Goal: Find specific page/section: Find specific page/section

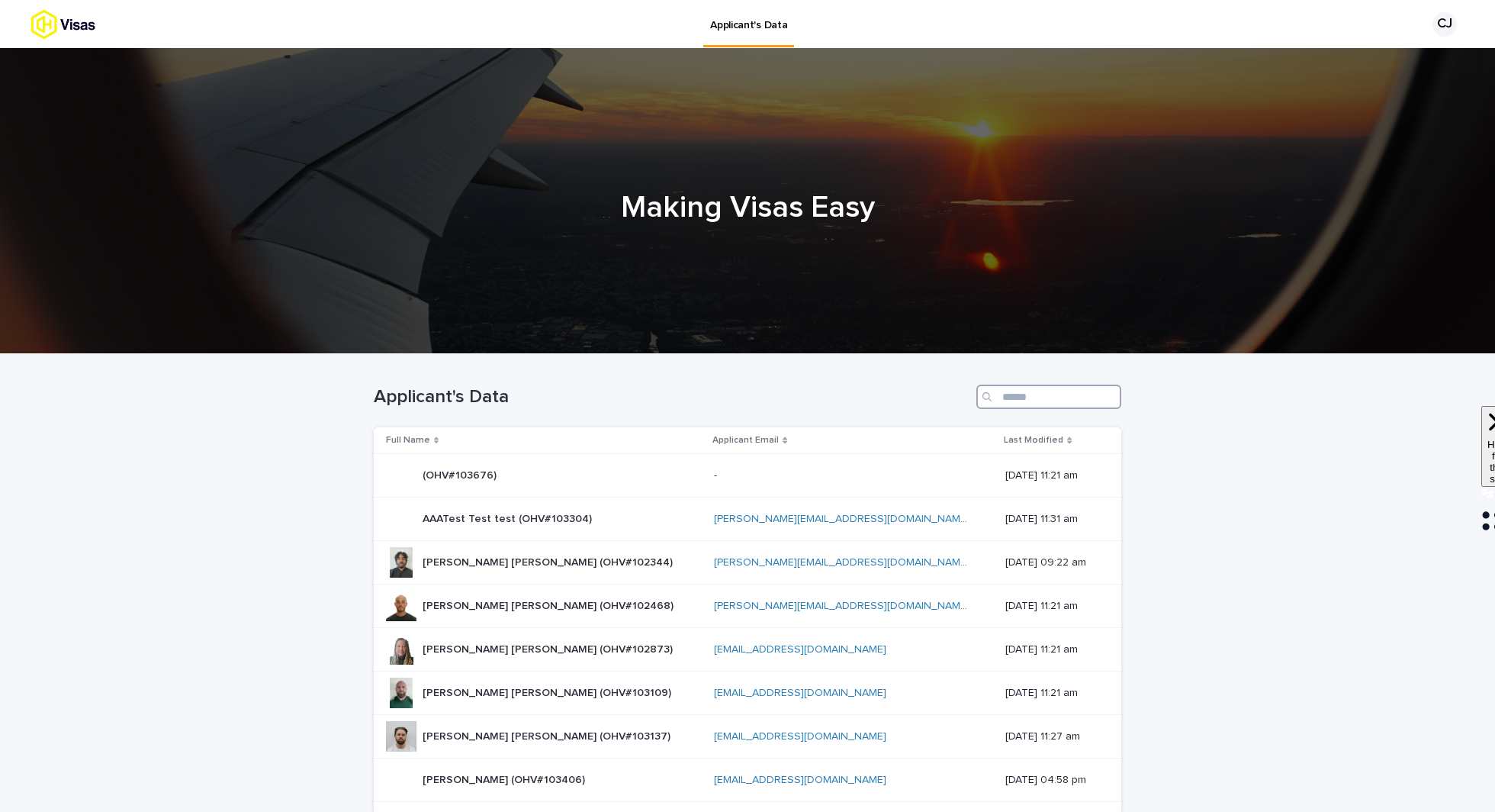
click at [1014, 403] on input "Search" at bounding box center [1049, 396] width 145 height 25
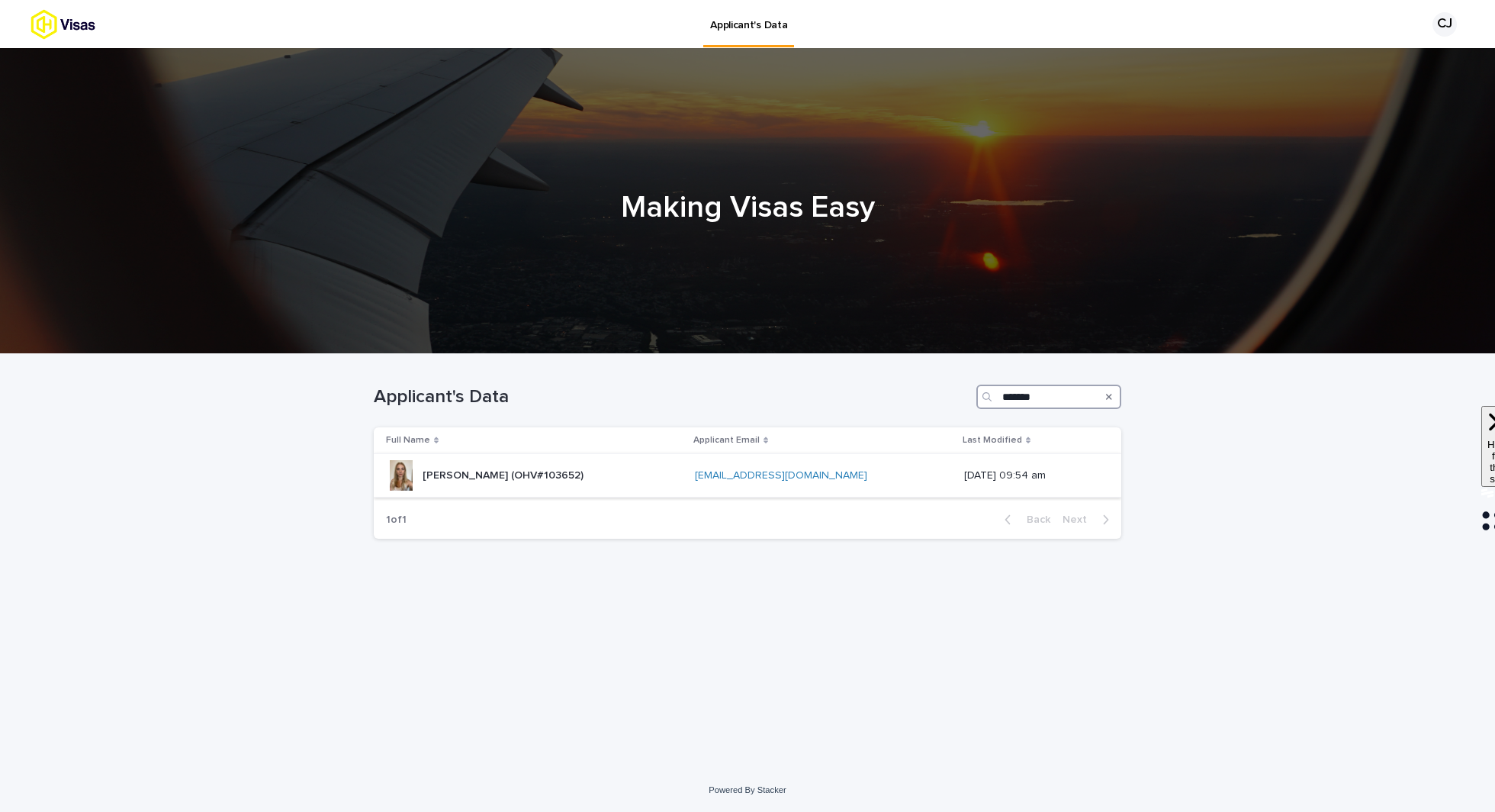
type input "*******"
click at [586, 474] on p "[PERSON_NAME] (OHV#103652)" at bounding box center [505, 474] width 164 height 16
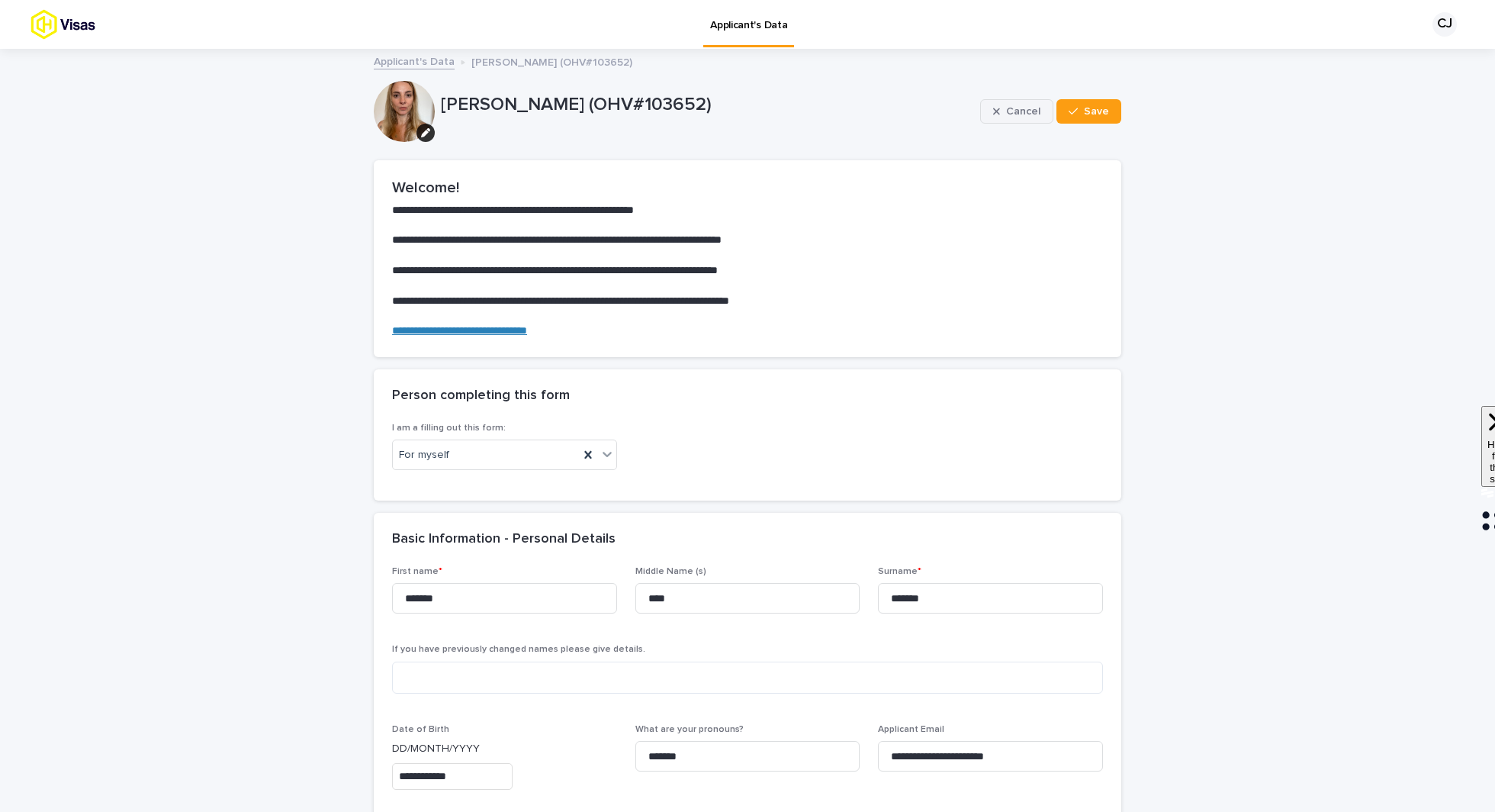
click at [1028, 113] on span "Cancel" at bounding box center [1023, 111] width 34 height 11
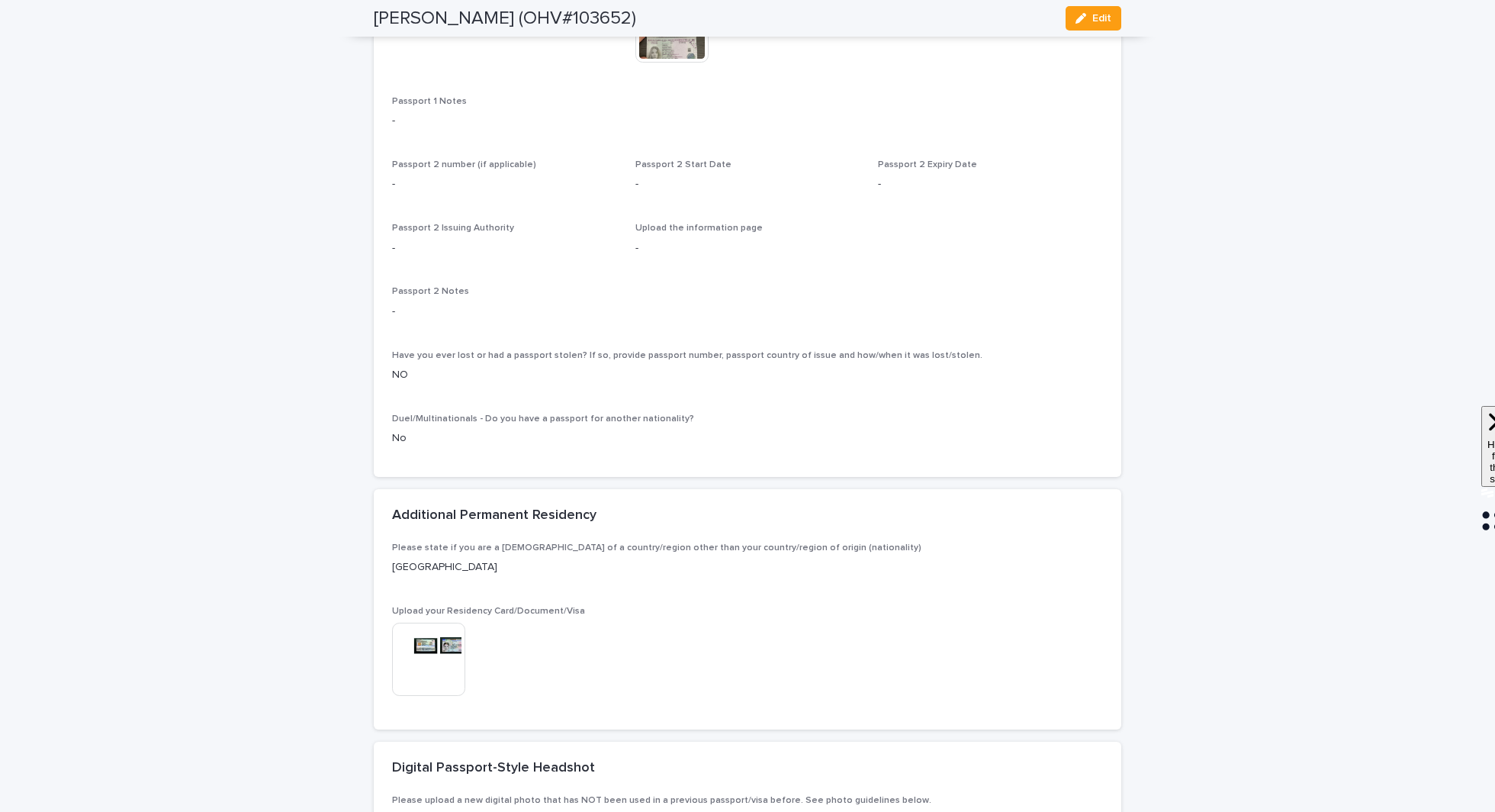
scroll to position [1268, 0]
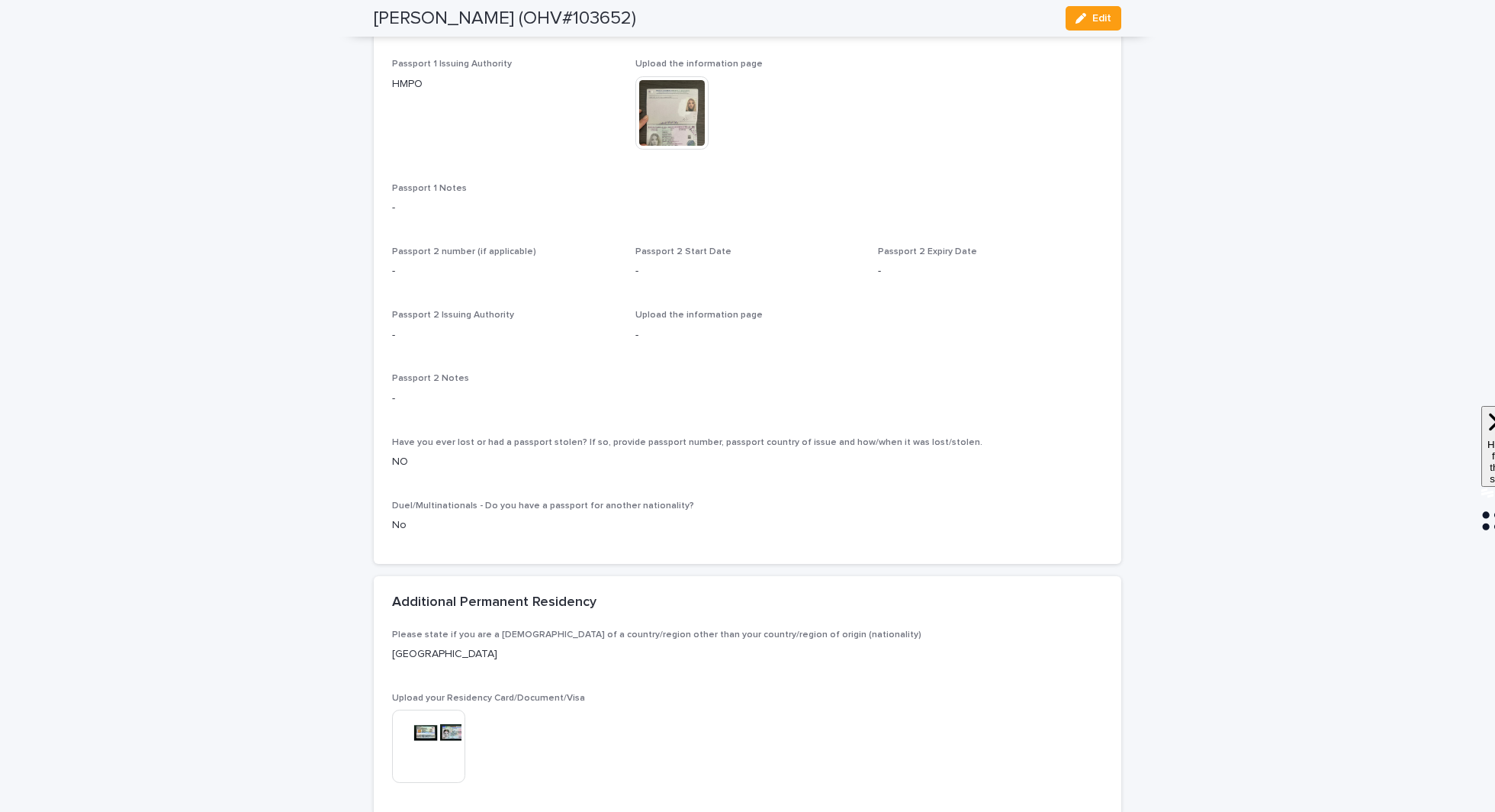
click at [668, 148] on img at bounding box center [673, 113] width 74 height 74
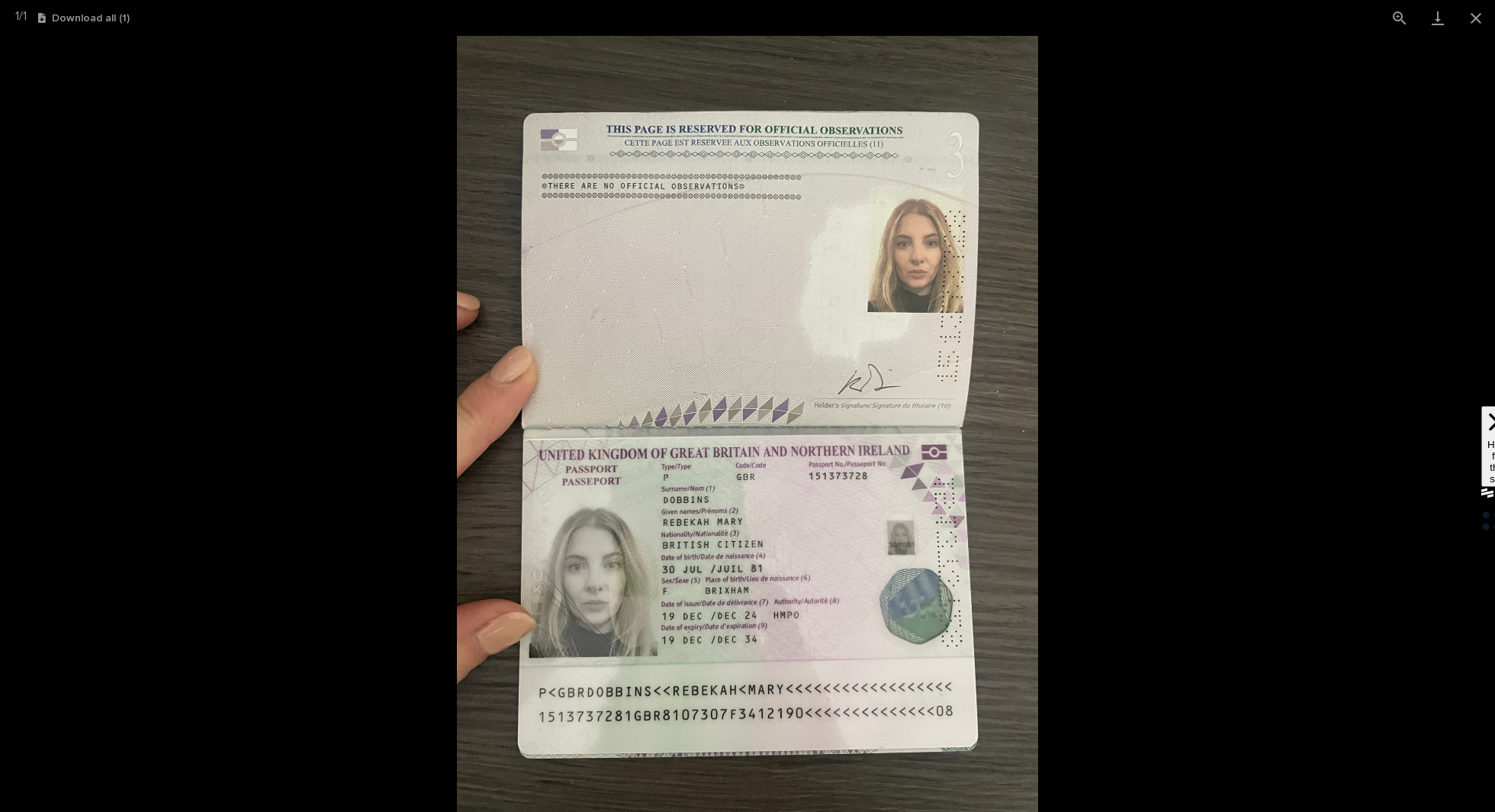
click at [280, 221] on picture at bounding box center [748, 424] width 1495 height 776
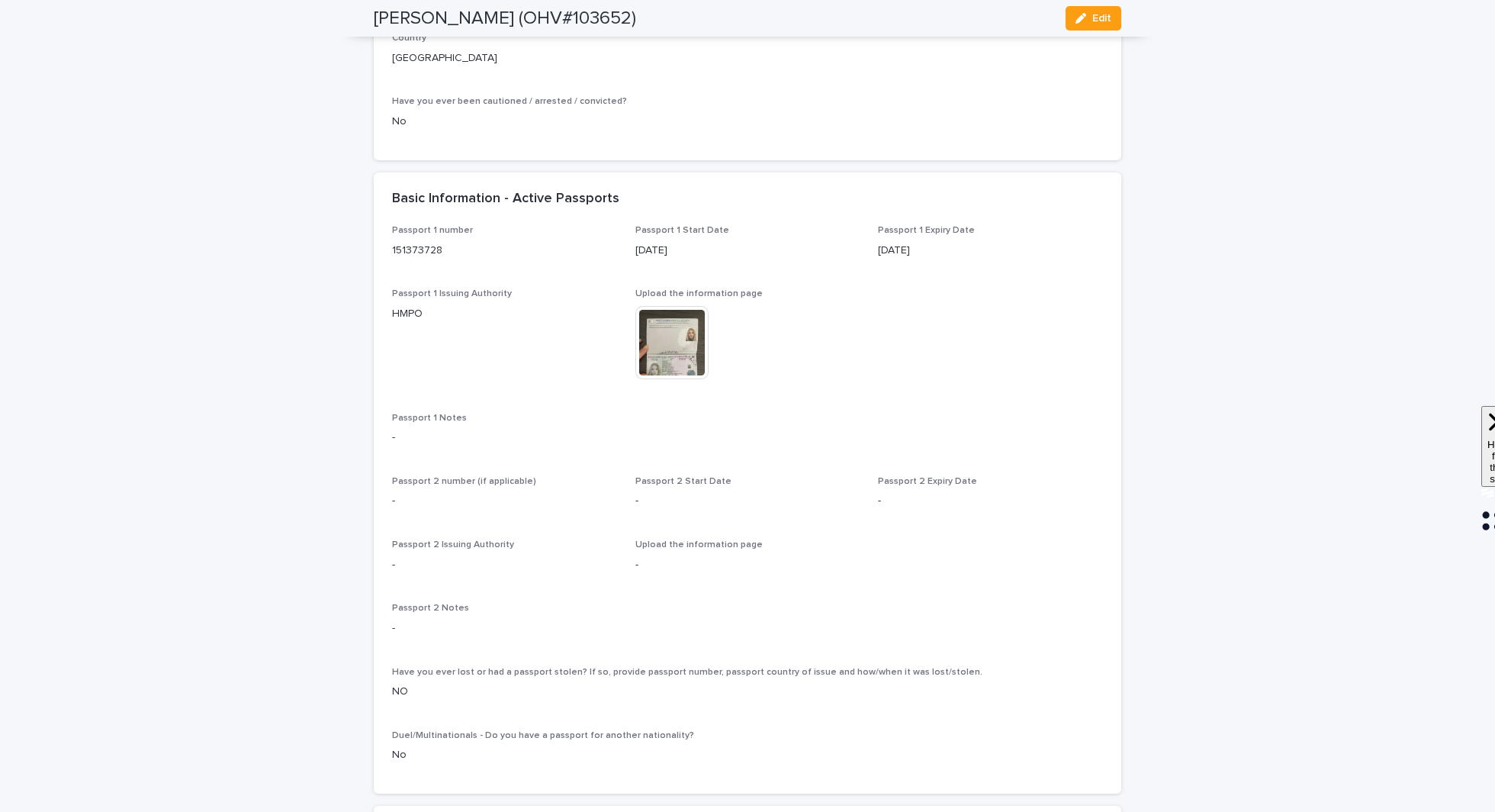
scroll to position [828, 0]
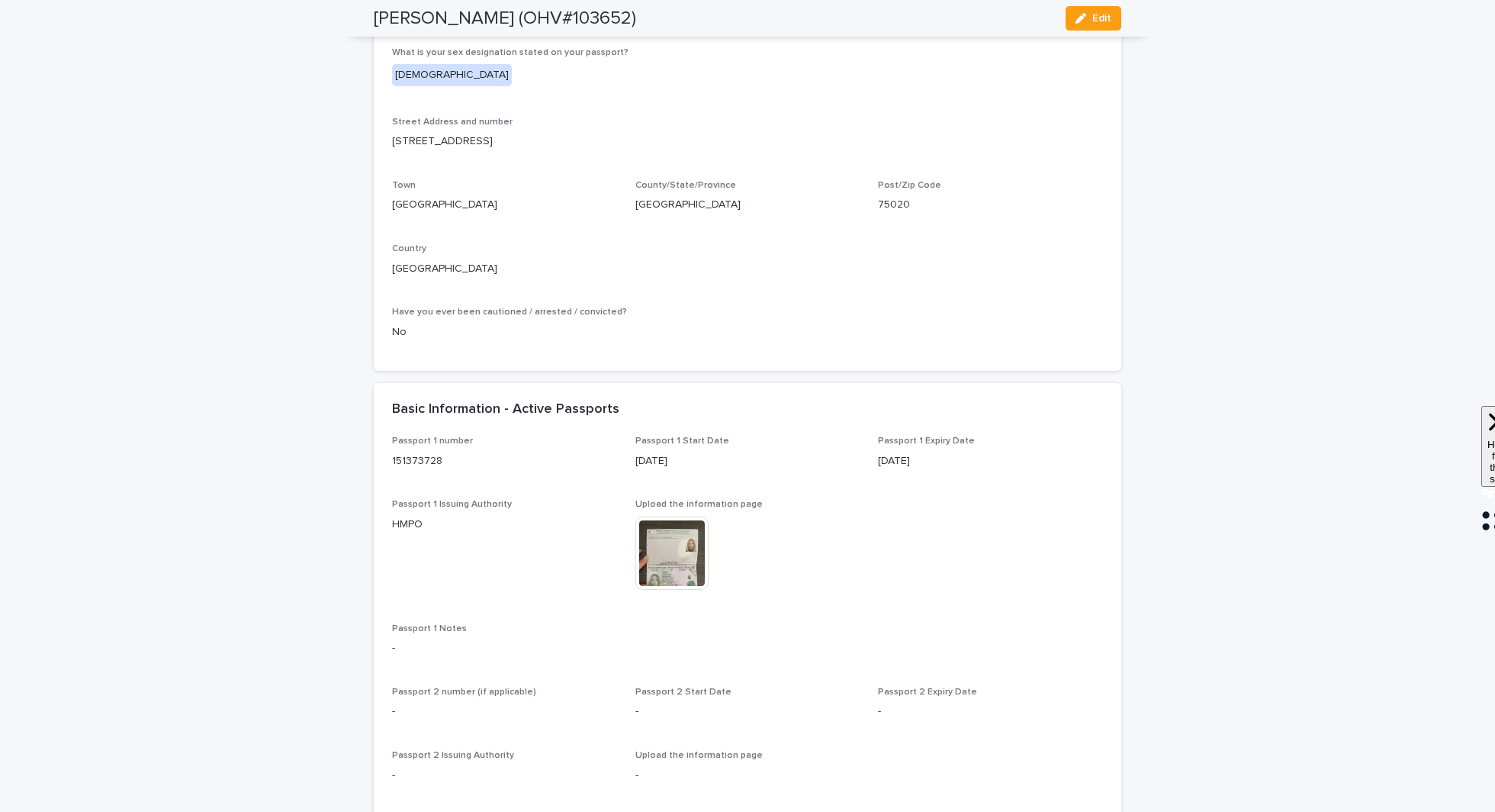
click at [691, 560] on img at bounding box center [673, 553] width 74 height 74
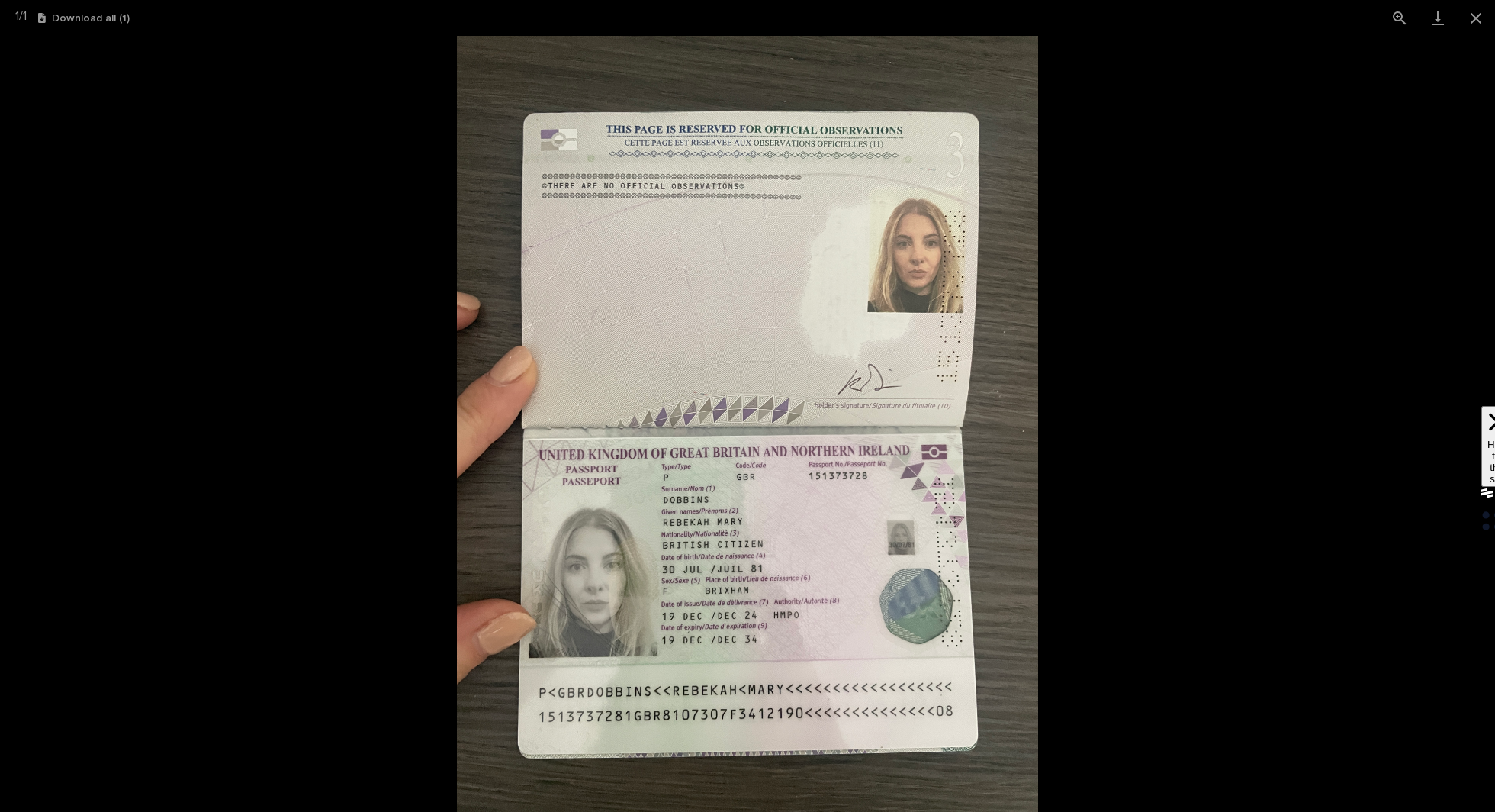
click at [1224, 252] on picture at bounding box center [748, 424] width 1495 height 776
